Goal: Information Seeking & Learning: Learn about a topic

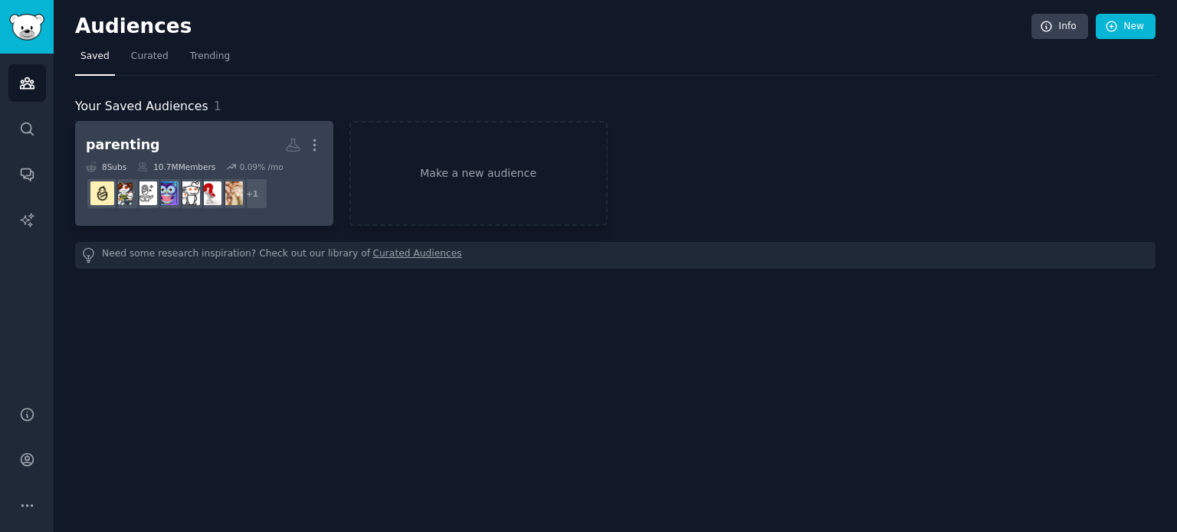
click at [201, 167] on div "10.7M Members" at bounding box center [176, 167] width 78 height 11
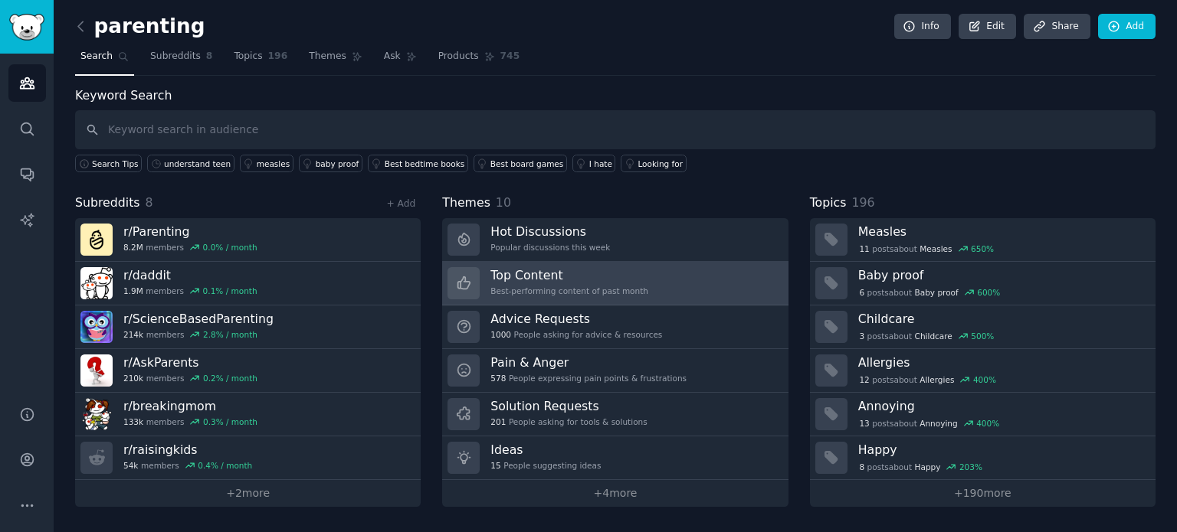
click at [596, 295] on div "Top Content Best-performing content of past month" at bounding box center [569, 283] width 158 height 32
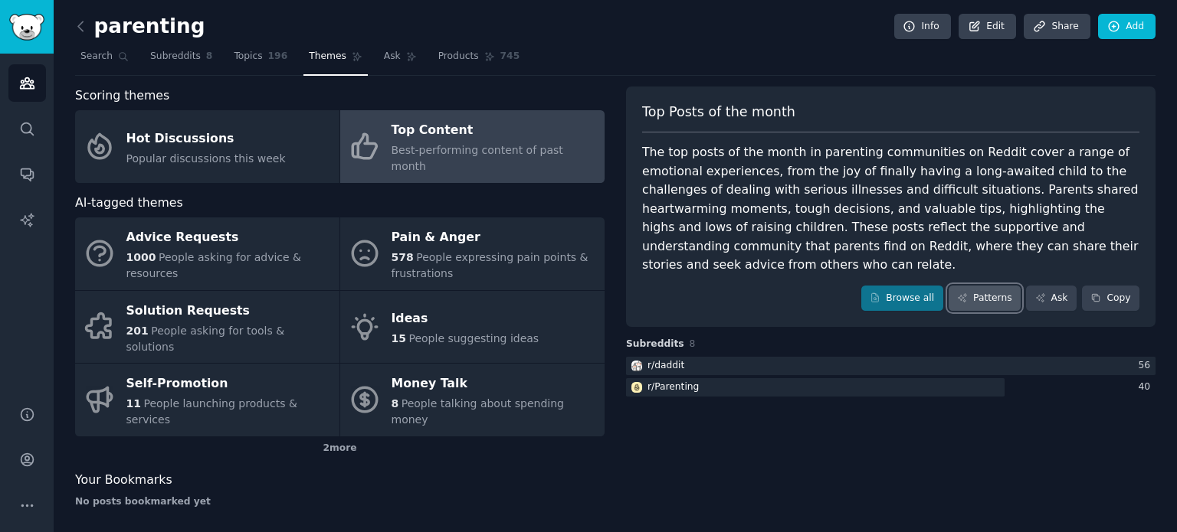
click at [966, 294] on icon at bounding box center [962, 298] width 8 height 8
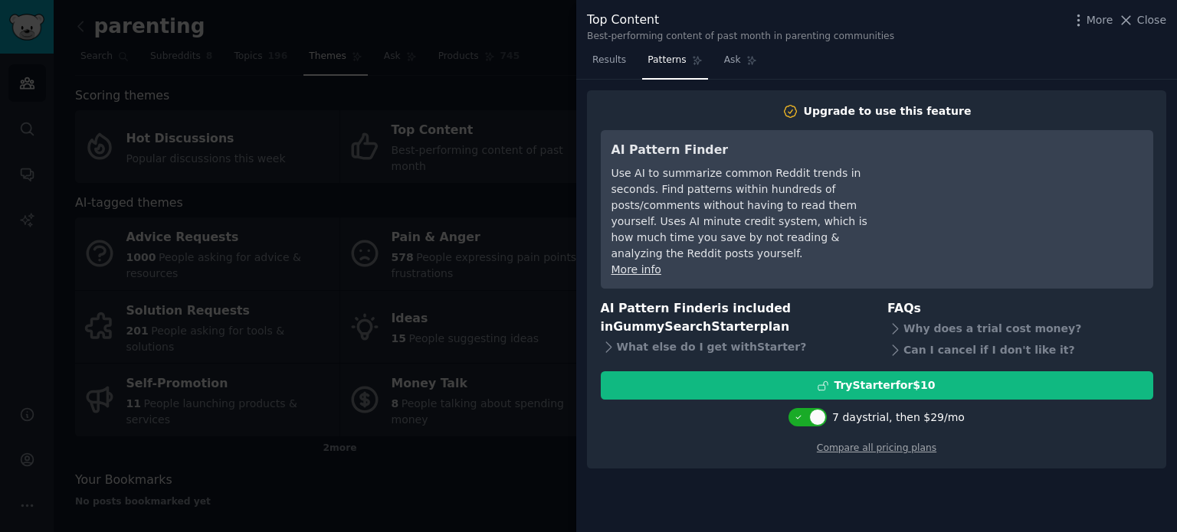
click at [422, 195] on div at bounding box center [588, 266] width 1177 height 532
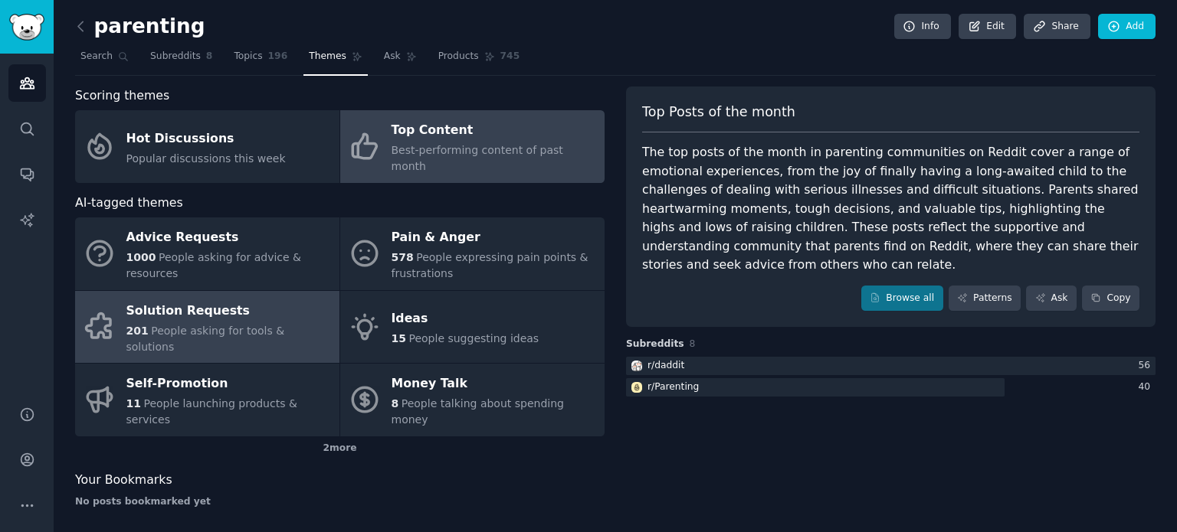
click at [285, 325] on span "People asking for tools & solutions" at bounding box center [205, 339] width 159 height 28
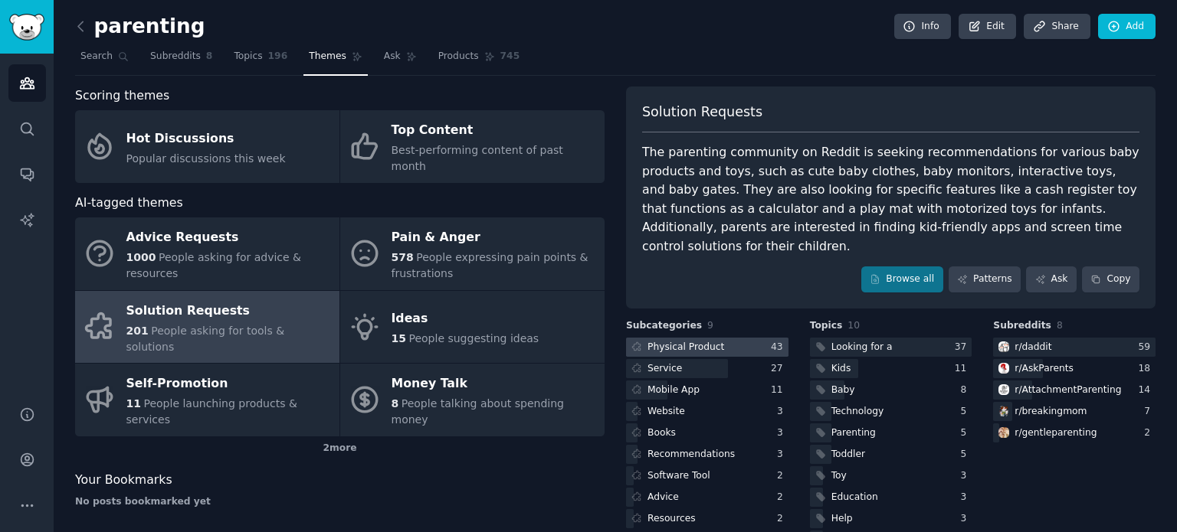
click at [690, 338] on div "Physical Product" at bounding box center [676, 347] width 101 height 19
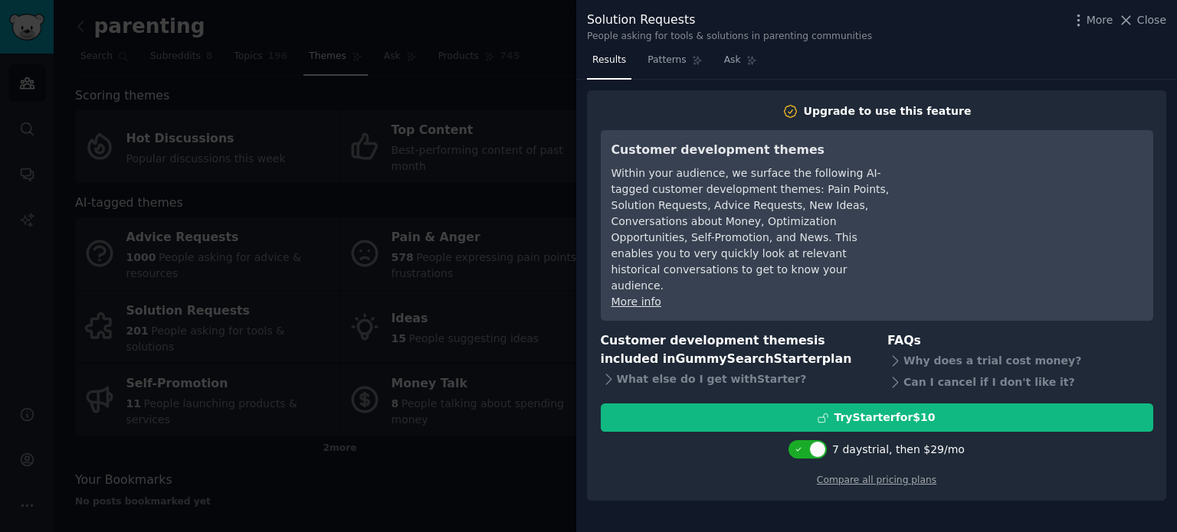
click at [555, 204] on div at bounding box center [588, 266] width 1177 height 532
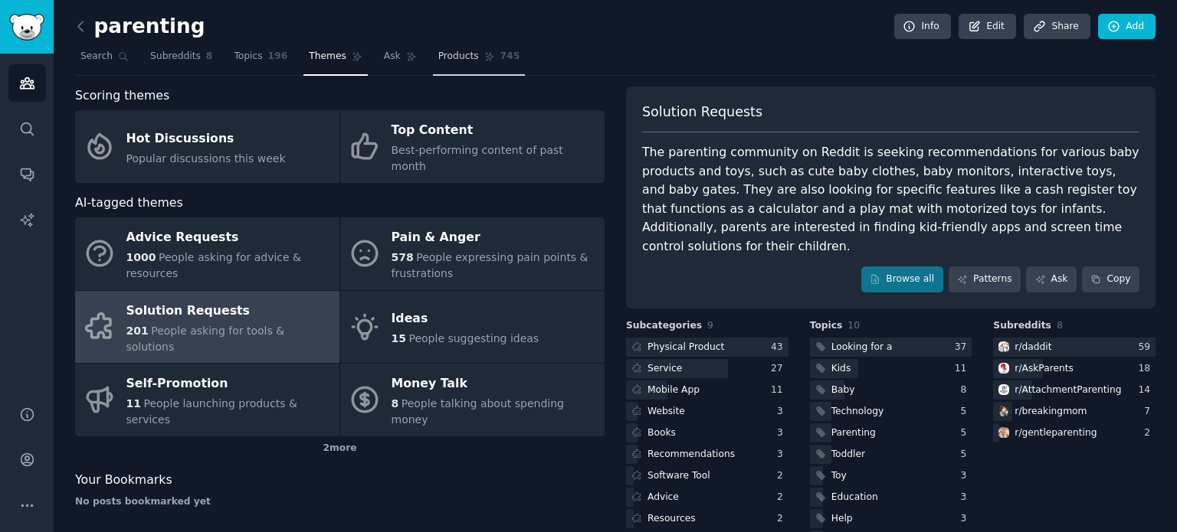
drag, startPoint x: 270, startPoint y: 51, endPoint x: 479, endPoint y: 54, distance: 209.2
click at [270, 51] on span "196" at bounding box center [278, 57] width 20 height 14
click at [500, 54] on span "745" at bounding box center [510, 57] width 20 height 14
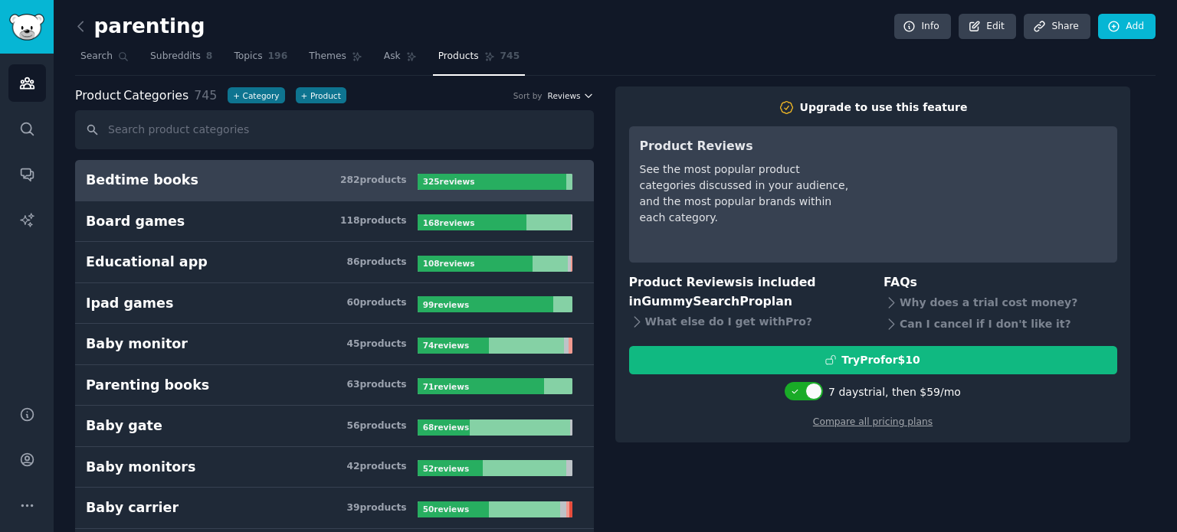
click at [561, 91] on span "Reviews" at bounding box center [564, 95] width 33 height 11
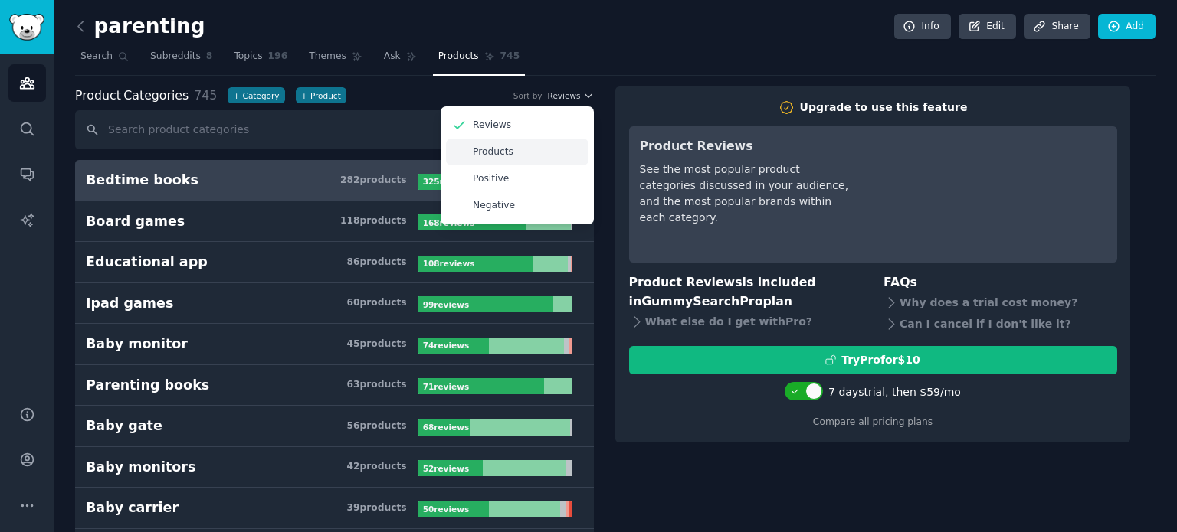
click at [500, 146] on p "Products" at bounding box center [493, 153] width 41 height 14
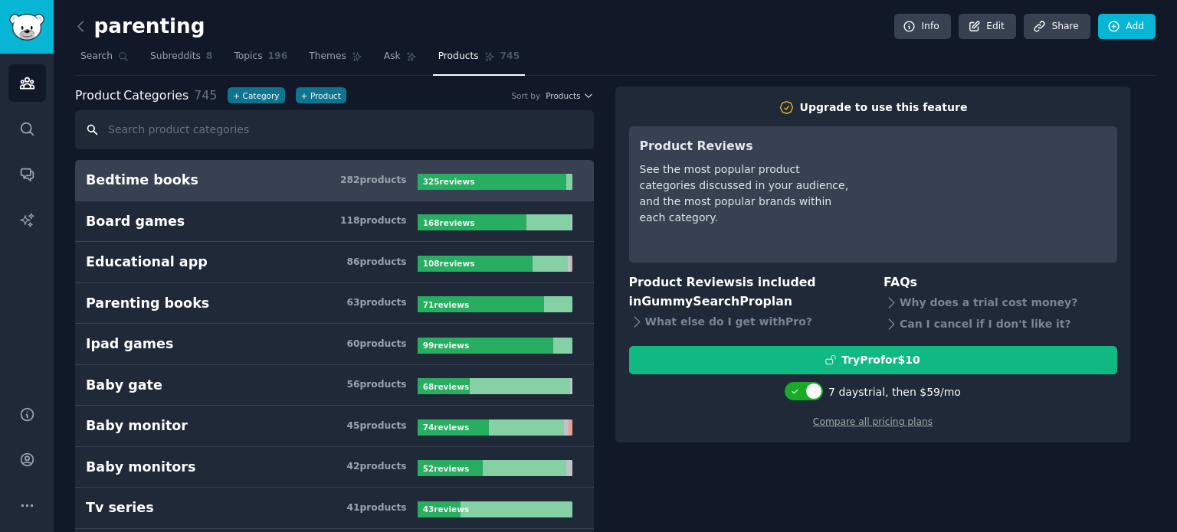
click at [131, 128] on input "text" at bounding box center [334, 129] width 519 height 39
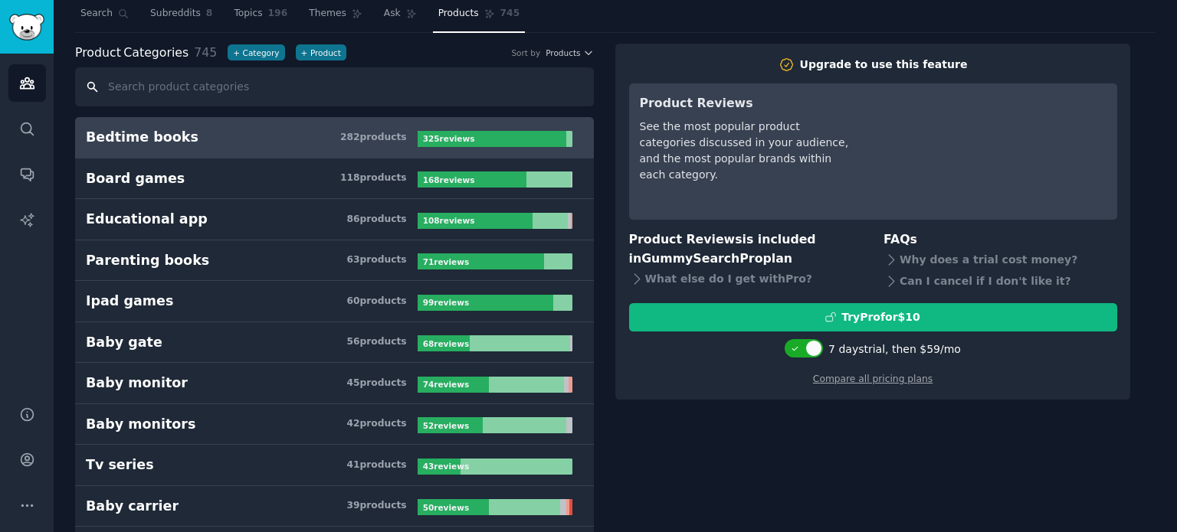
scroll to position [77, 0]
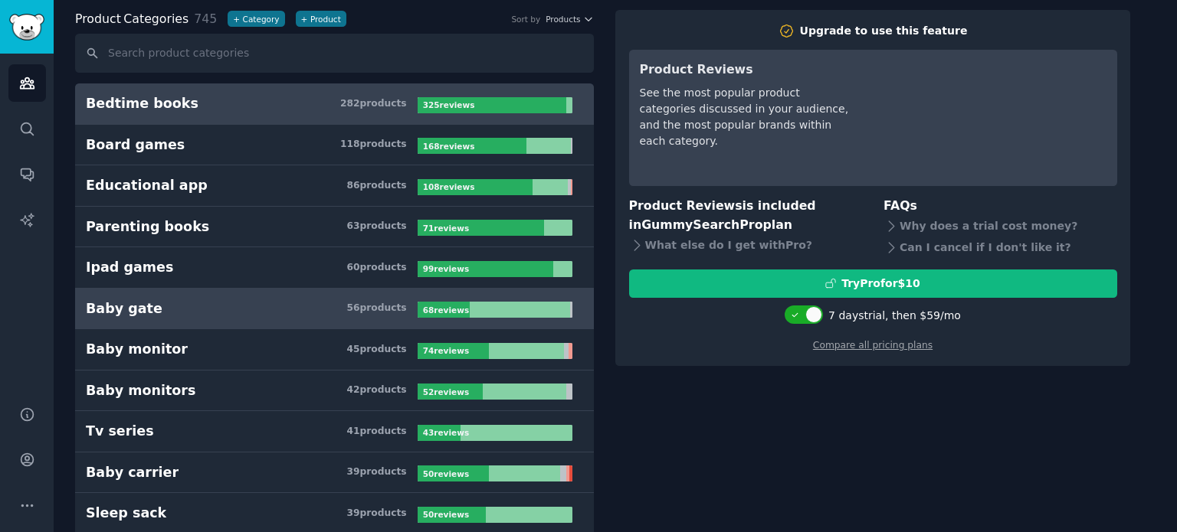
click at [346, 300] on h3 "Baby gate 56 product s" at bounding box center [252, 309] width 332 height 19
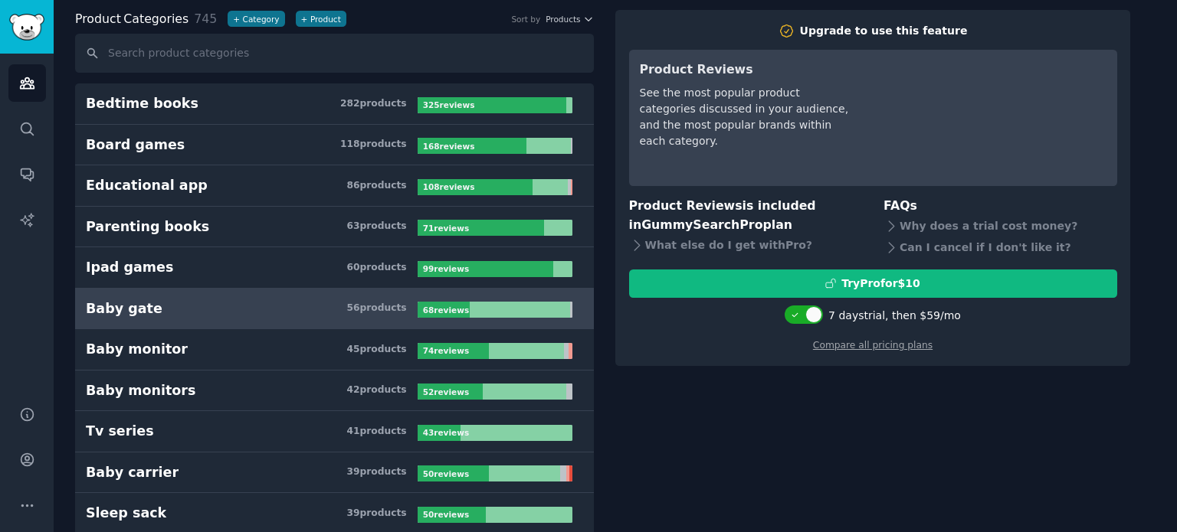
click at [472, 305] on div at bounding box center [520, 310] width 100 height 16
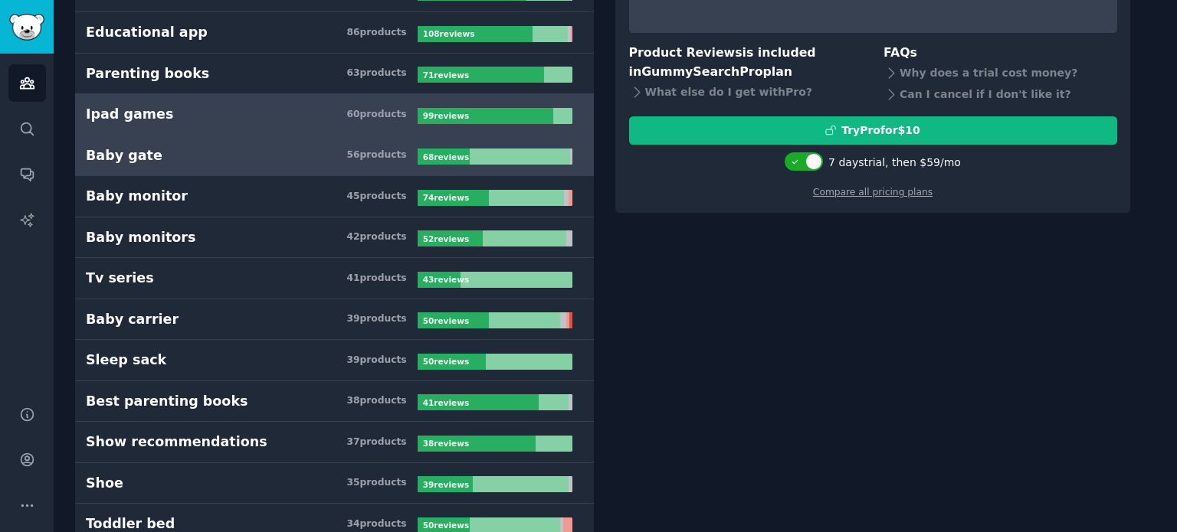
scroll to position [383, 0]
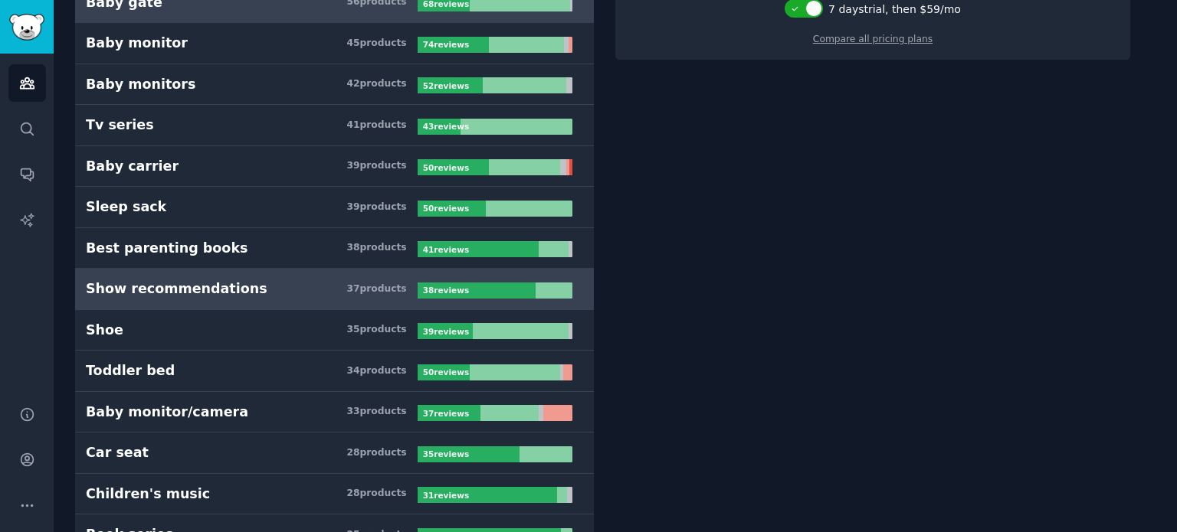
click at [296, 280] on h3 "Show recommendations 37 product s" at bounding box center [252, 289] width 332 height 19
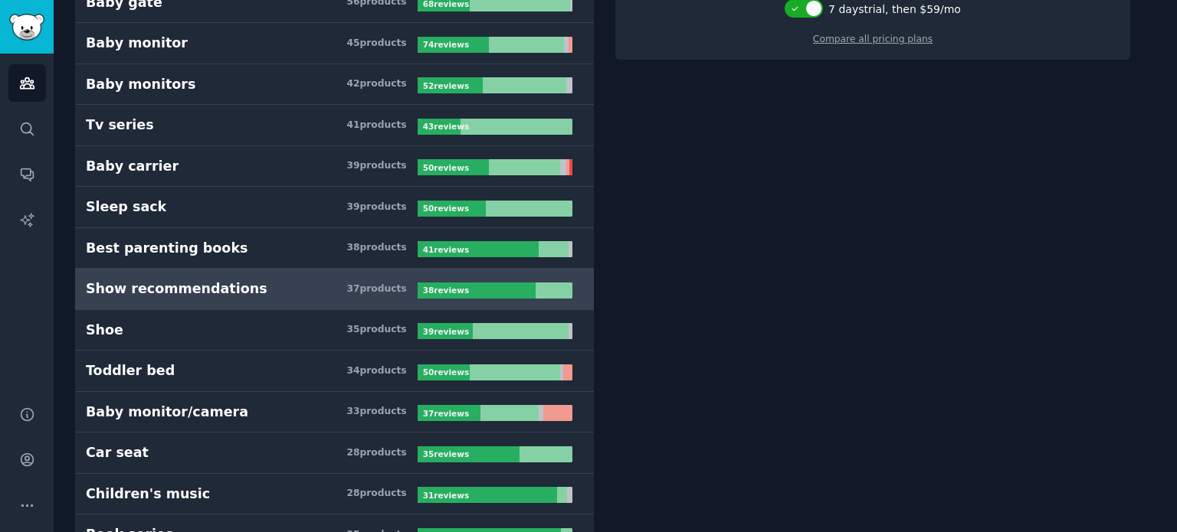
click at [468, 287] on div "38 review s" at bounding box center [448, 291] width 60 height 16
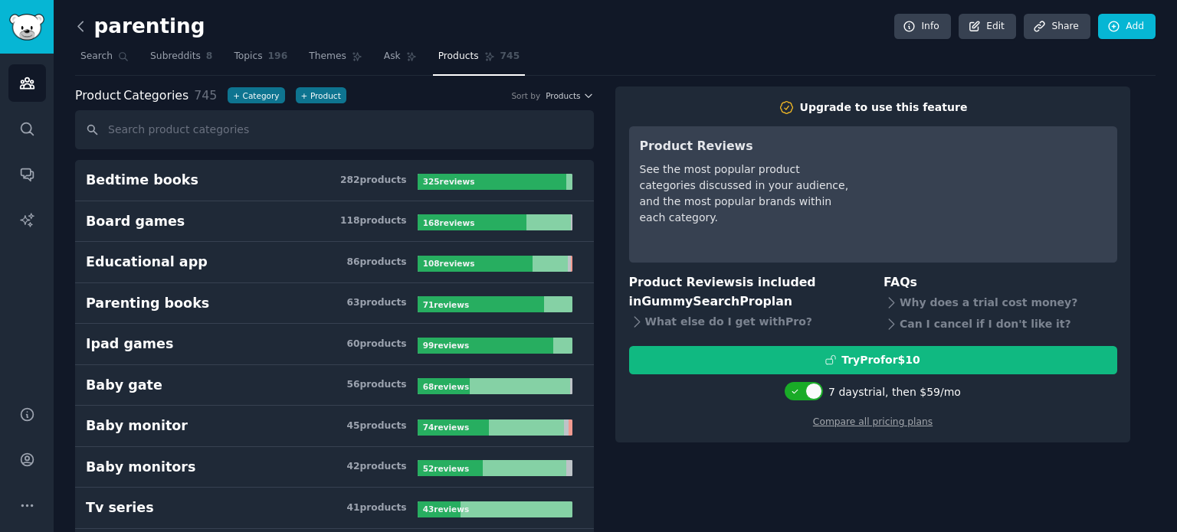
click at [80, 25] on icon at bounding box center [81, 26] width 16 height 16
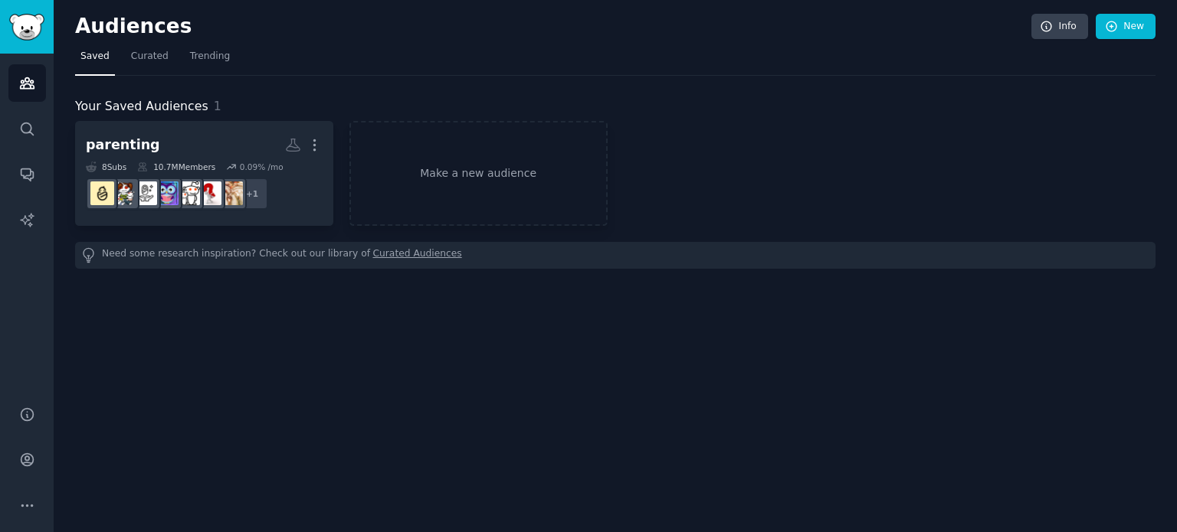
click at [233, 262] on div "Need some research inspiration? Check out our library of Curated Audiences" at bounding box center [615, 255] width 1080 height 27
click at [23, 123] on icon "Sidebar" at bounding box center [27, 129] width 12 height 12
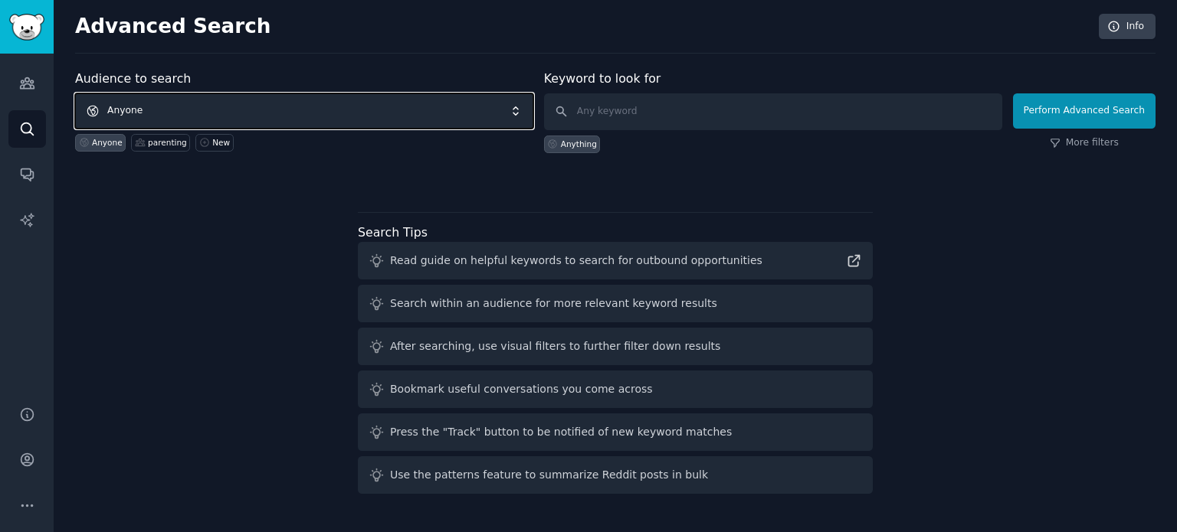
click at [256, 120] on span "Anyone" at bounding box center [304, 110] width 458 height 35
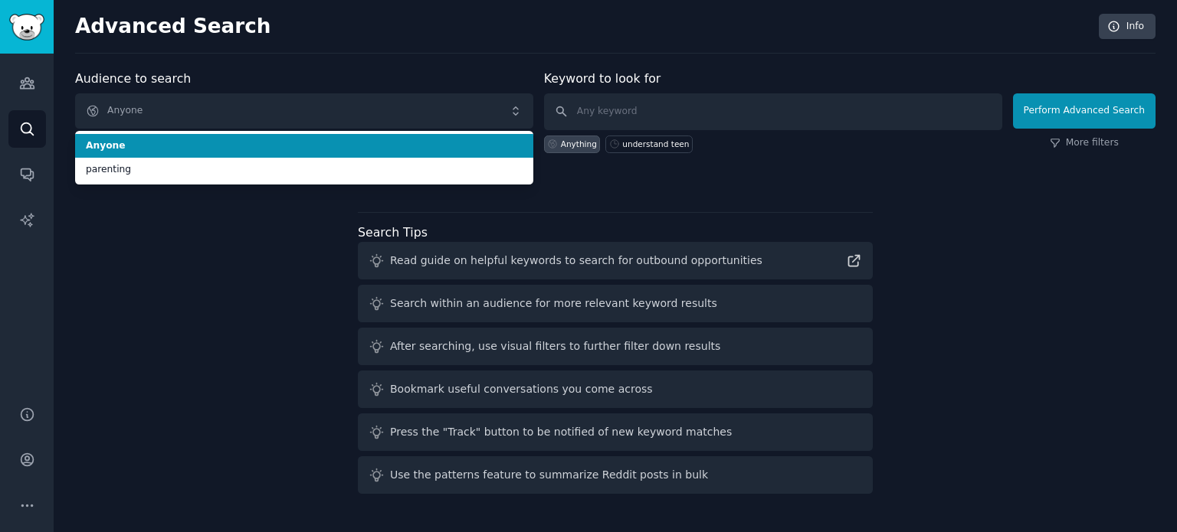
click at [283, 152] on li "Anyone" at bounding box center [304, 146] width 458 height 25
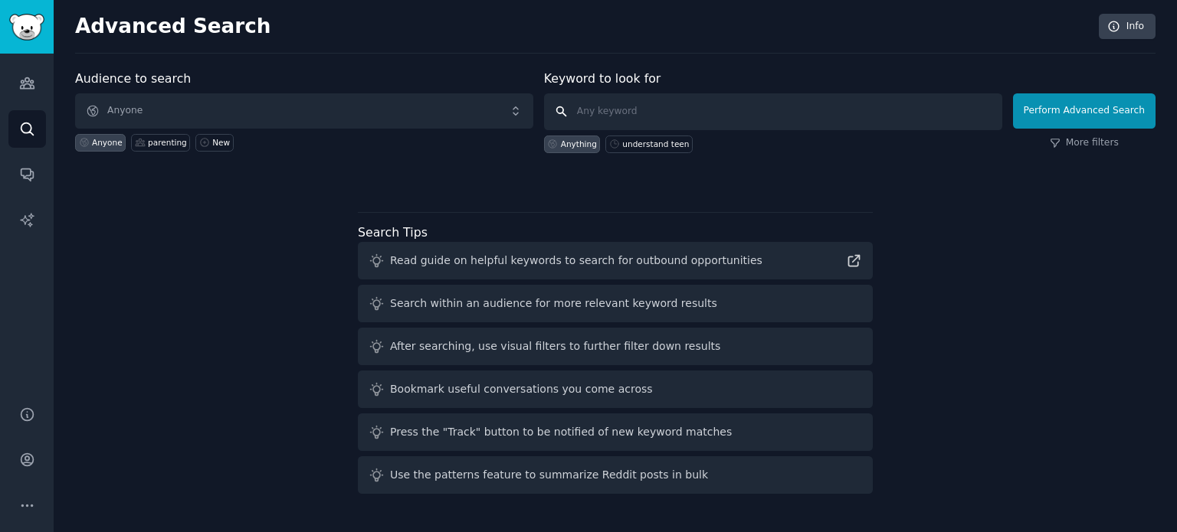
click at [751, 99] on input "text" at bounding box center [773, 111] width 458 height 37
type input "teen internet"
click button "Perform Advanced Search" at bounding box center [1084, 110] width 142 height 35
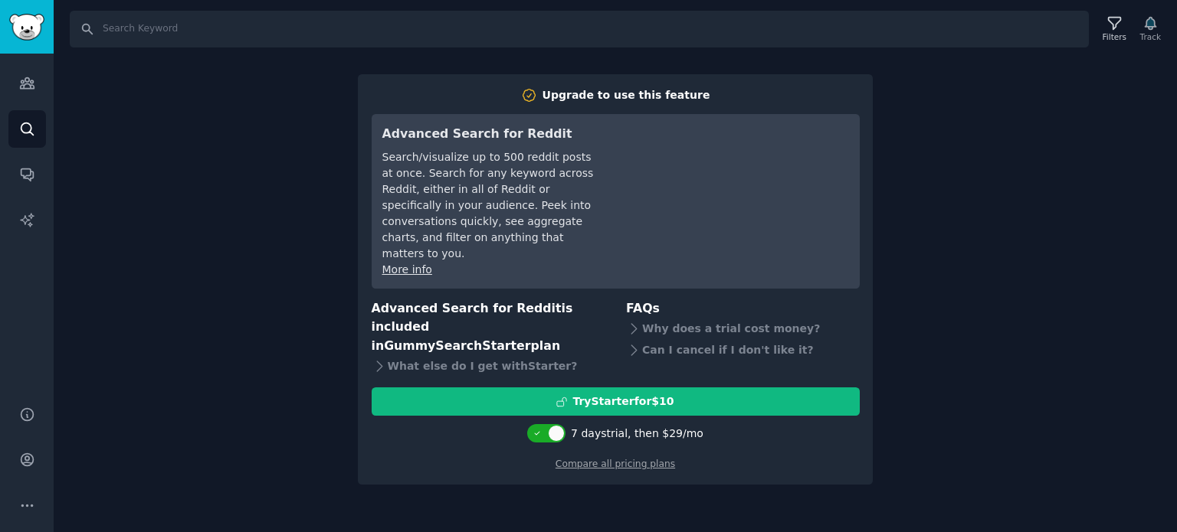
click at [1023, 256] on div "Search Filters Track Upgrade to use this feature Advanced Search for Reddit Sea…" at bounding box center [615, 266] width 1123 height 532
